Goal: Task Accomplishment & Management: Manage account settings

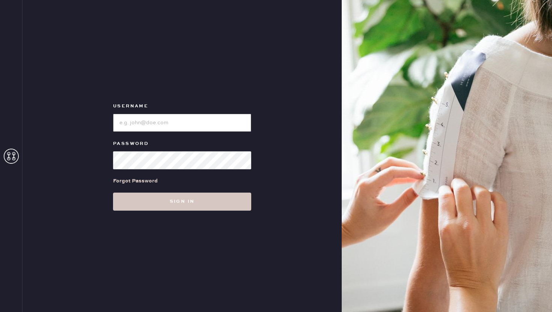
click at [178, 121] on input "loginName" at bounding box center [182, 123] width 138 height 18
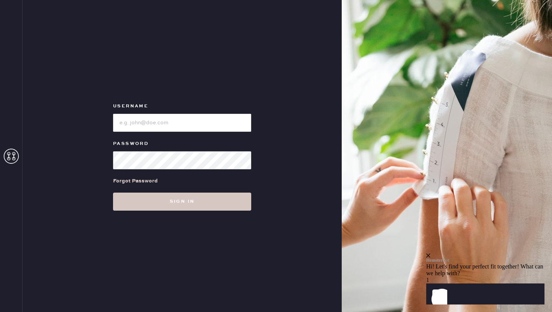
click at [151, 180] on div "Forgot Password" at bounding box center [135, 181] width 45 height 8
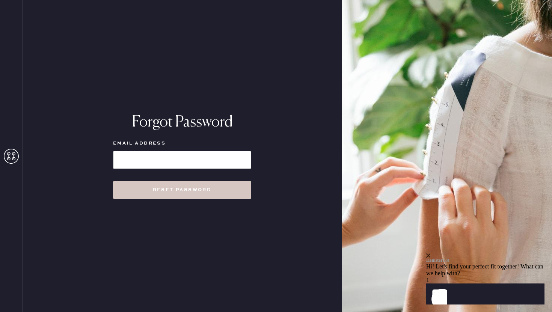
click at [154, 160] on input at bounding box center [182, 160] width 138 height 18
type input "[EMAIL_ADDRESS][DOMAIN_NAME]"
click at [113, 181] on button "Reset Password" at bounding box center [182, 190] width 138 height 18
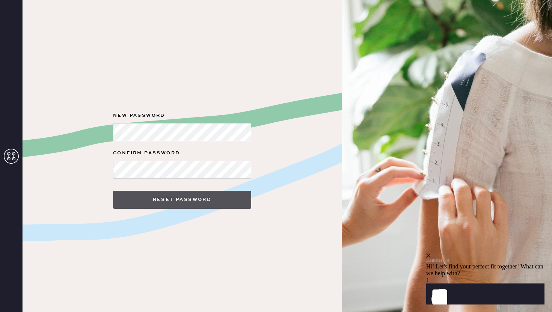
click at [206, 202] on button "Reset Password" at bounding box center [182, 200] width 138 height 18
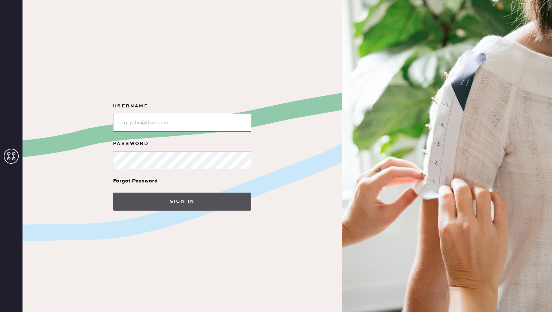
type input "[EMAIL_ADDRESS][DOMAIN_NAME]"
click at [221, 195] on button "Sign in" at bounding box center [182, 202] width 138 height 18
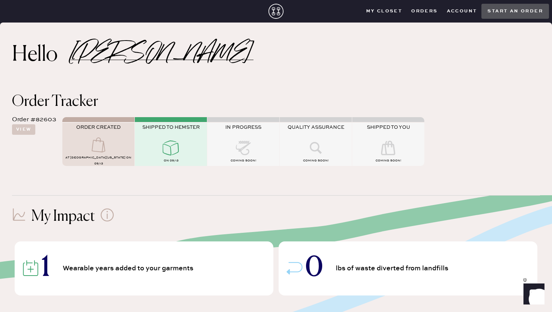
scroll to position [117, 0]
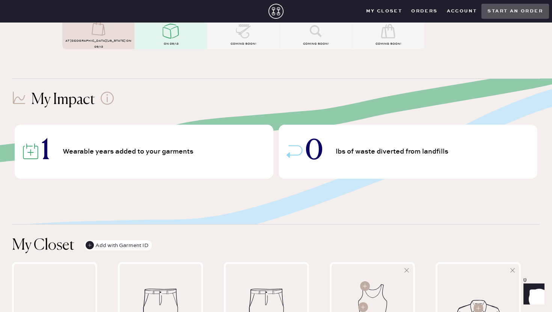
click at [196, 157] on div "1 Wearable years added to your garments" at bounding box center [144, 152] width 259 height 54
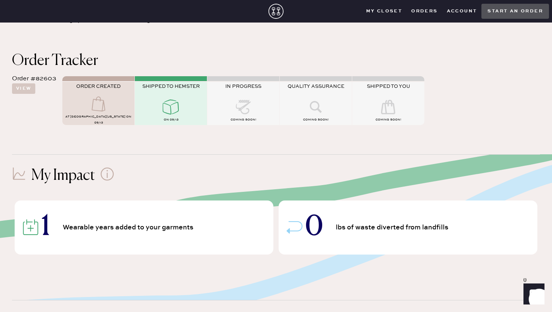
scroll to position [17, 0]
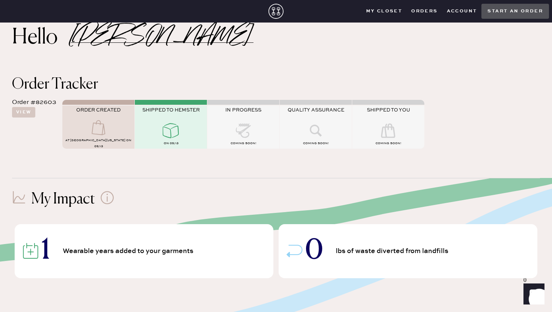
click at [116, 120] on div "ORDER CREATED" at bounding box center [98, 113] width 72 height 13
click at [20, 110] on button "View" at bounding box center [23, 112] width 23 height 11
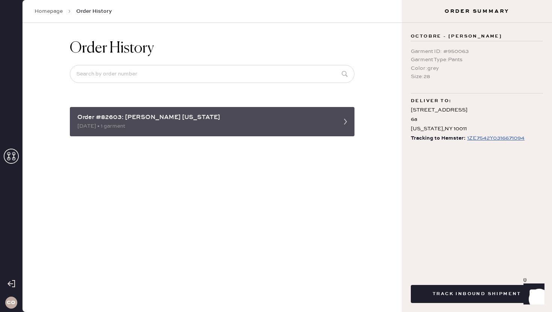
click at [181, 127] on div "[DATE] • 1 garment" at bounding box center [205, 126] width 256 height 8
click at [346, 120] on icon at bounding box center [345, 121] width 15 height 15
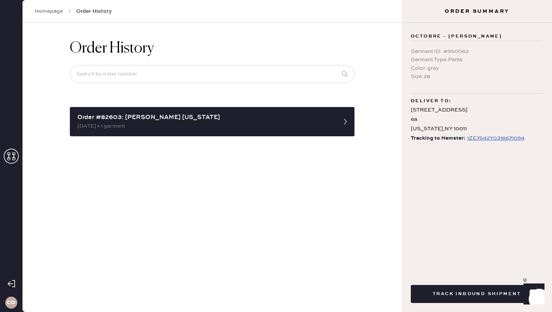
click at [378, 170] on div "Order History Order #82603: Sézane - [GEOGRAPHIC_DATA][US_STATE] [DATE] • 1 gar…" at bounding box center [213, 167] width 380 height 289
